Goal: Entertainment & Leisure: Consume media (video, audio)

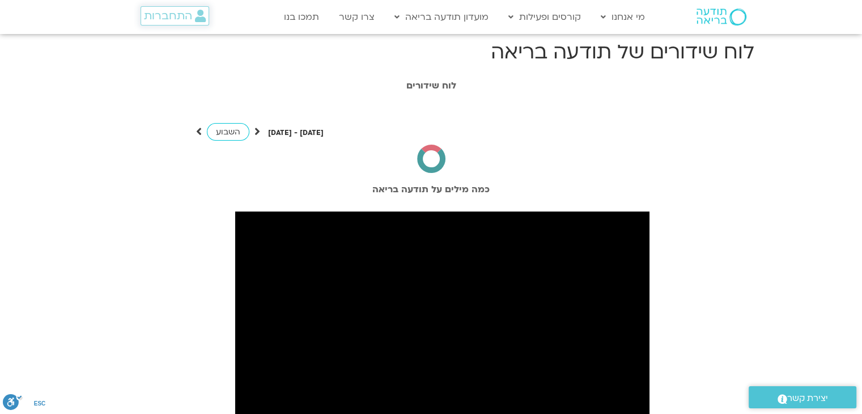
click at [170, 21] on span "התחברות" at bounding box center [168, 16] width 48 height 12
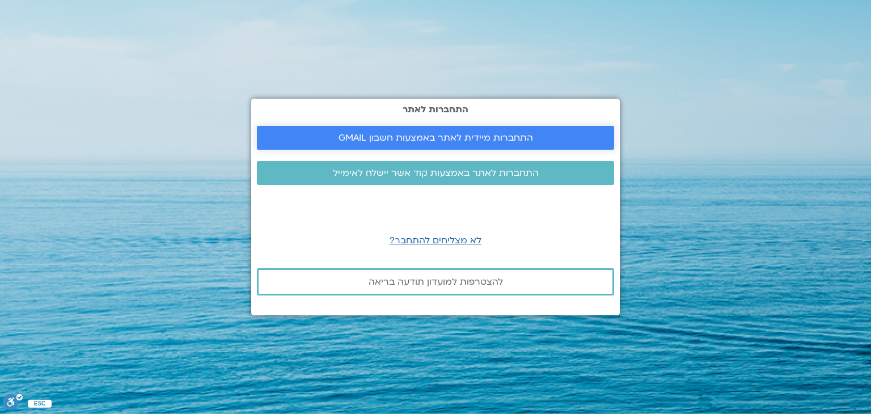
click at [400, 133] on span "התחברות מיידית לאתר באמצעות חשבון GMAIL" at bounding box center [435, 138] width 194 height 10
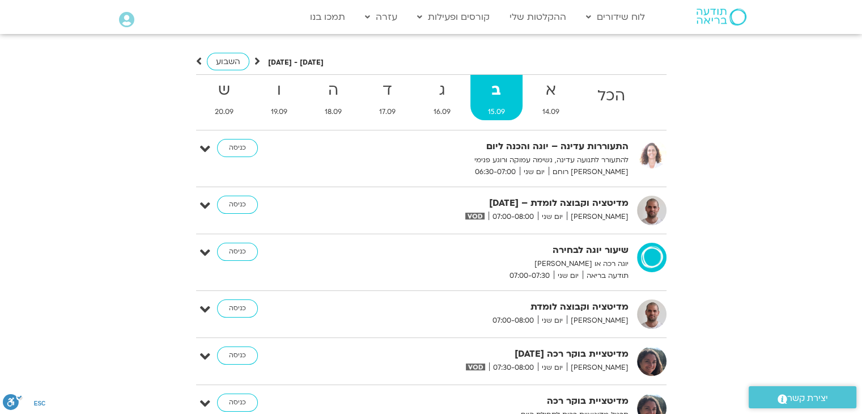
scroll to position [33, 0]
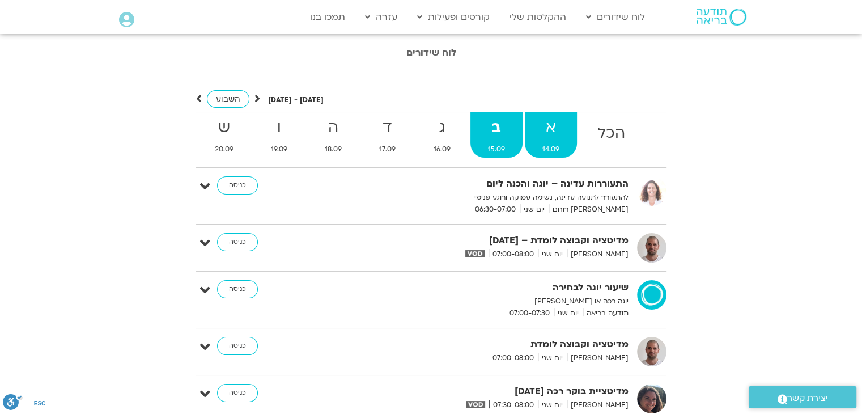
click at [559, 128] on strong "א" at bounding box center [551, 128] width 52 height 26
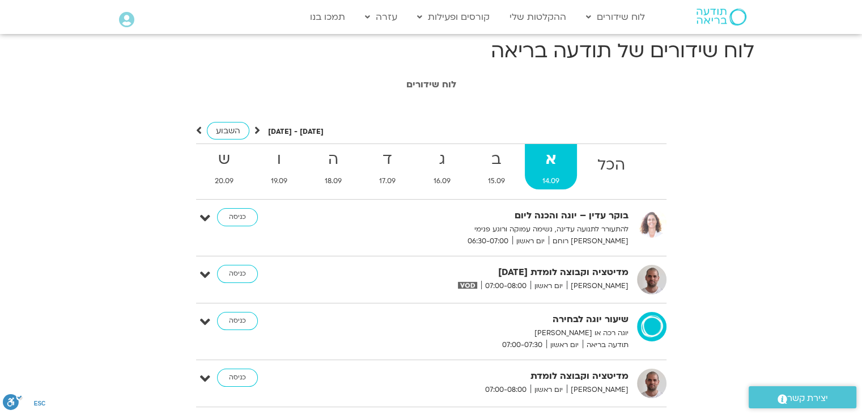
scroll to position [0, 0]
click at [256, 126] on icon at bounding box center [258, 131] width 6 height 11
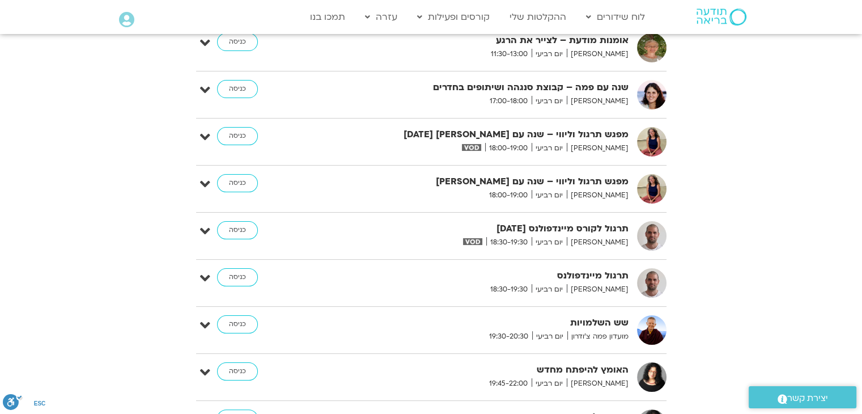
scroll to position [4445, 0]
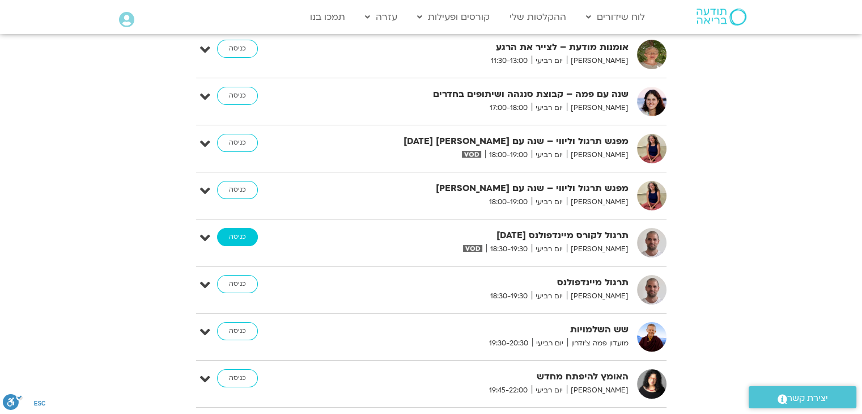
click at [243, 228] on link "כניסה" at bounding box center [237, 237] width 41 height 18
